Goal: Contribute content

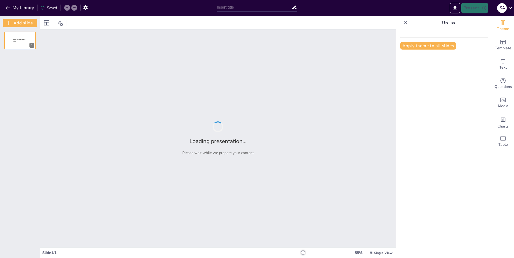
type input "Cuidemos Nuestro Planeta: 5 Pasos Sencillos"
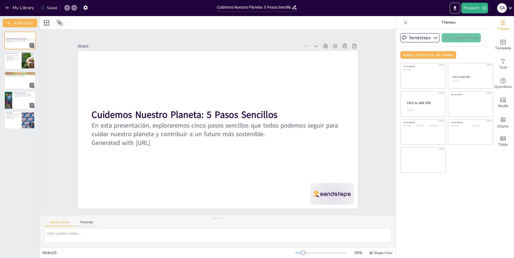
click at [159, 40] on div "Slide 1" at bounding box center [234, 48] width 276 height 66
click at [336, 225] on icon at bounding box center [332, 228] width 7 height 7
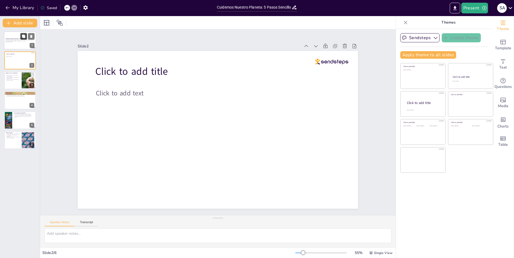
click at [21, 36] on button at bounding box center [23, 36] width 6 height 6
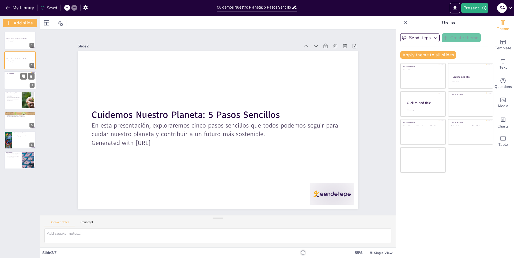
click at [22, 81] on div at bounding box center [20, 80] width 32 height 18
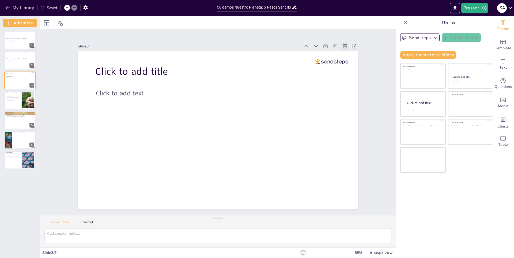
type textarea "El uso excesivo de plástico ha llevado a una crisis ambiental, afectando la vid…"
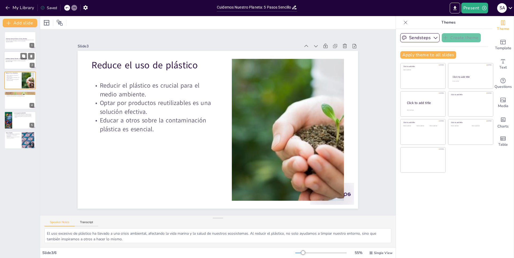
click at [20, 60] on p "En esta presentación, exploraremos cinco pasos sencillos que todos podemos segu…" at bounding box center [20, 60] width 29 height 2
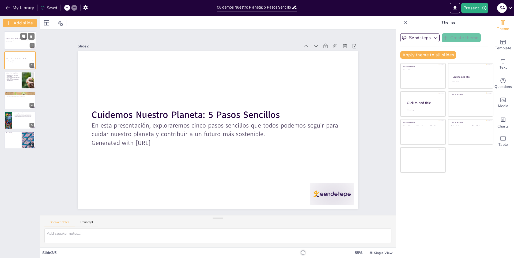
click at [20, 40] on p "En esta presentación, exploraremos cinco pasos sencillos que todos podemos segu…" at bounding box center [20, 40] width 29 height 2
click at [124, 231] on icon at bounding box center [121, 234] width 7 height 7
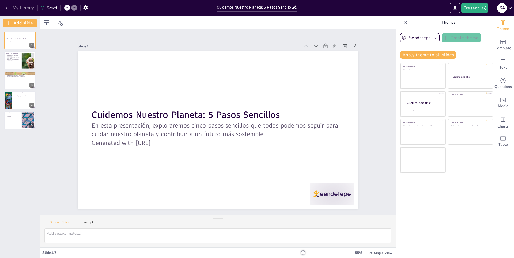
click at [17, 7] on button "My Library" at bounding box center [20, 7] width 32 height 9
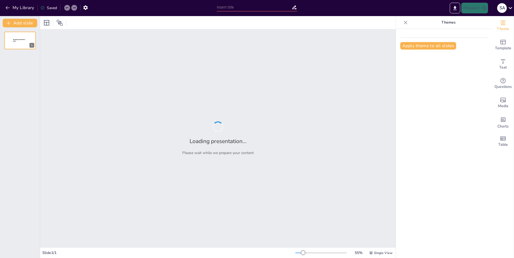
type input "Historia y Evolución de los Tanques [PERSON_NAME]"
